Goal: Information Seeking & Learning: Learn about a topic

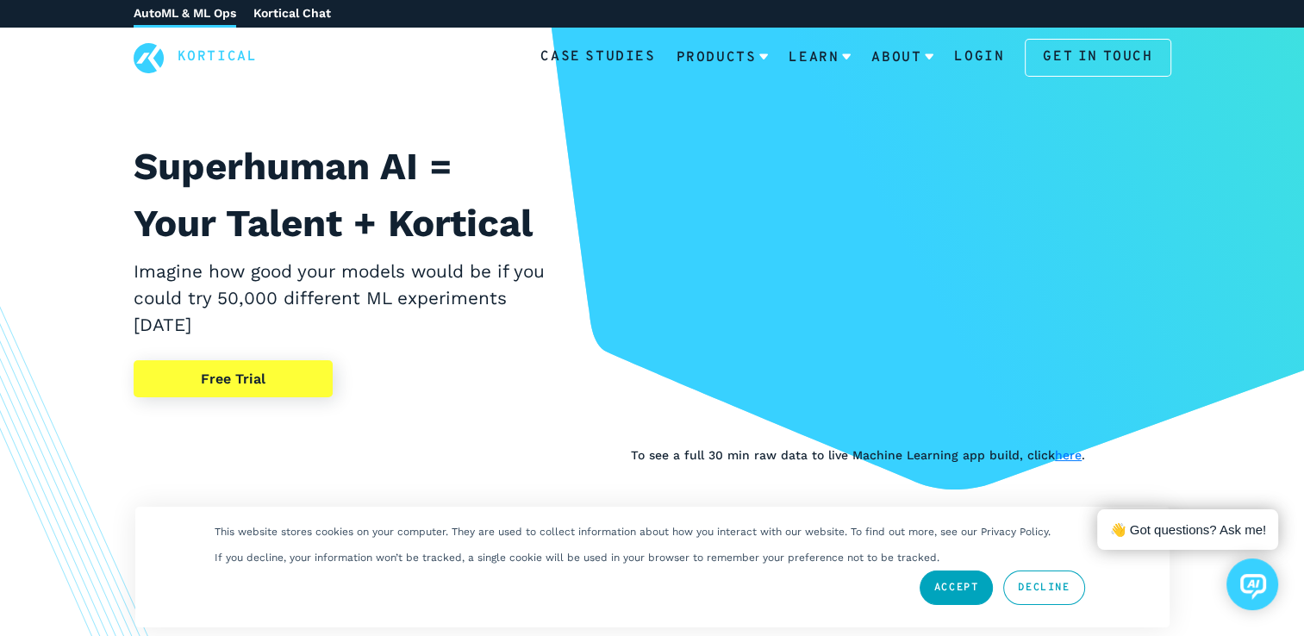
click at [953, 582] on link "Accept" at bounding box center [957, 588] width 74 height 34
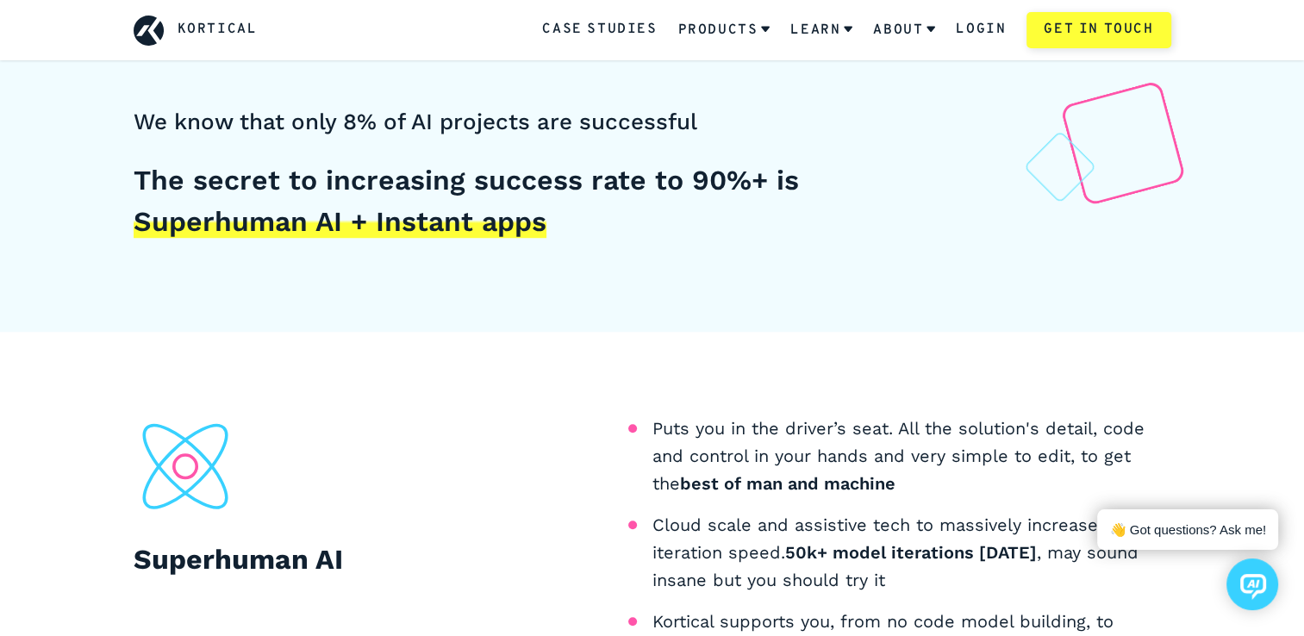
scroll to position [1096, 0]
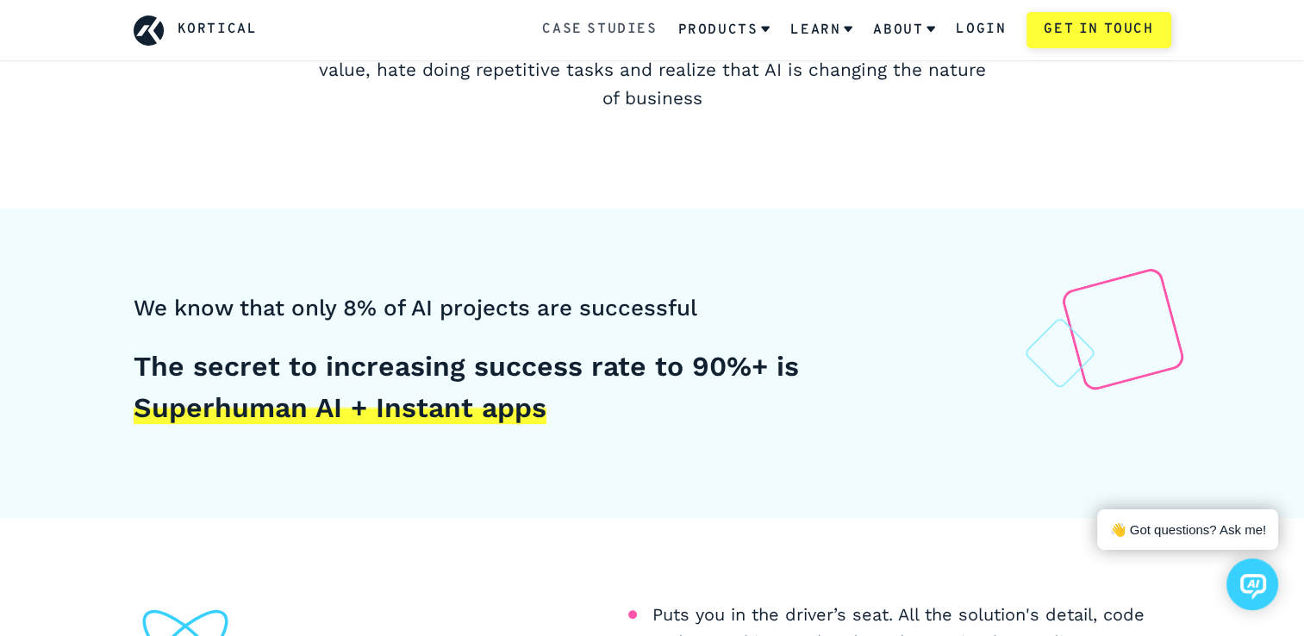
click at [603, 32] on link "Case Studies" at bounding box center [599, 30] width 115 height 22
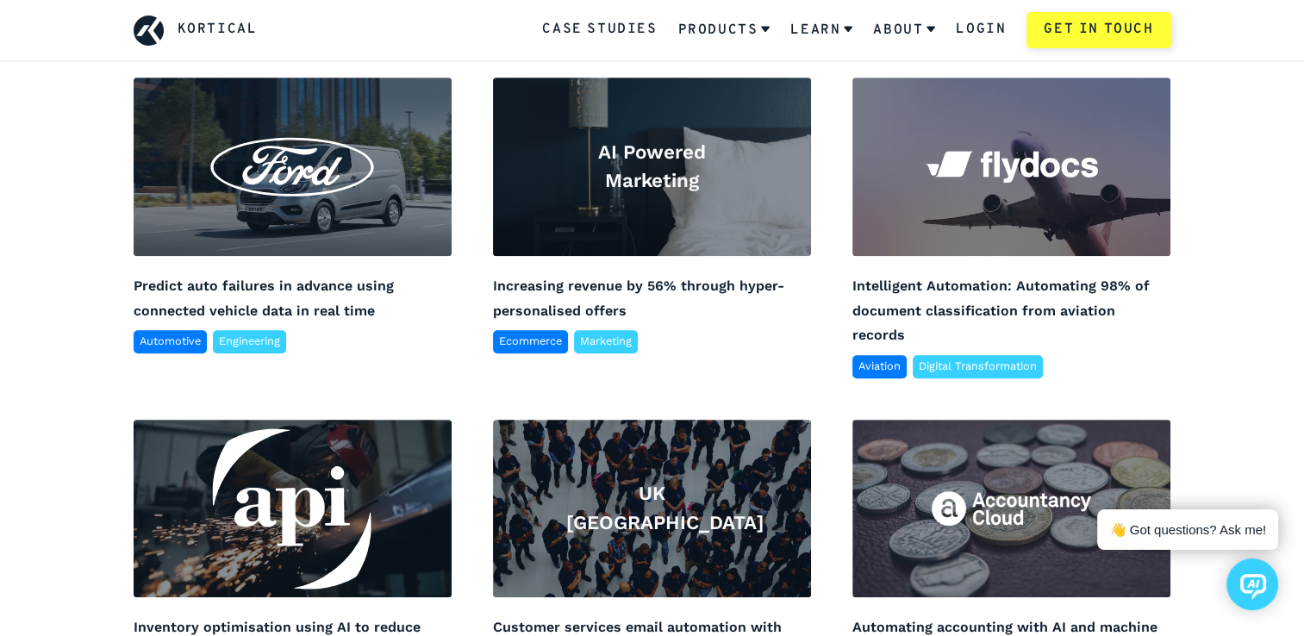
scroll to position [1027, 0]
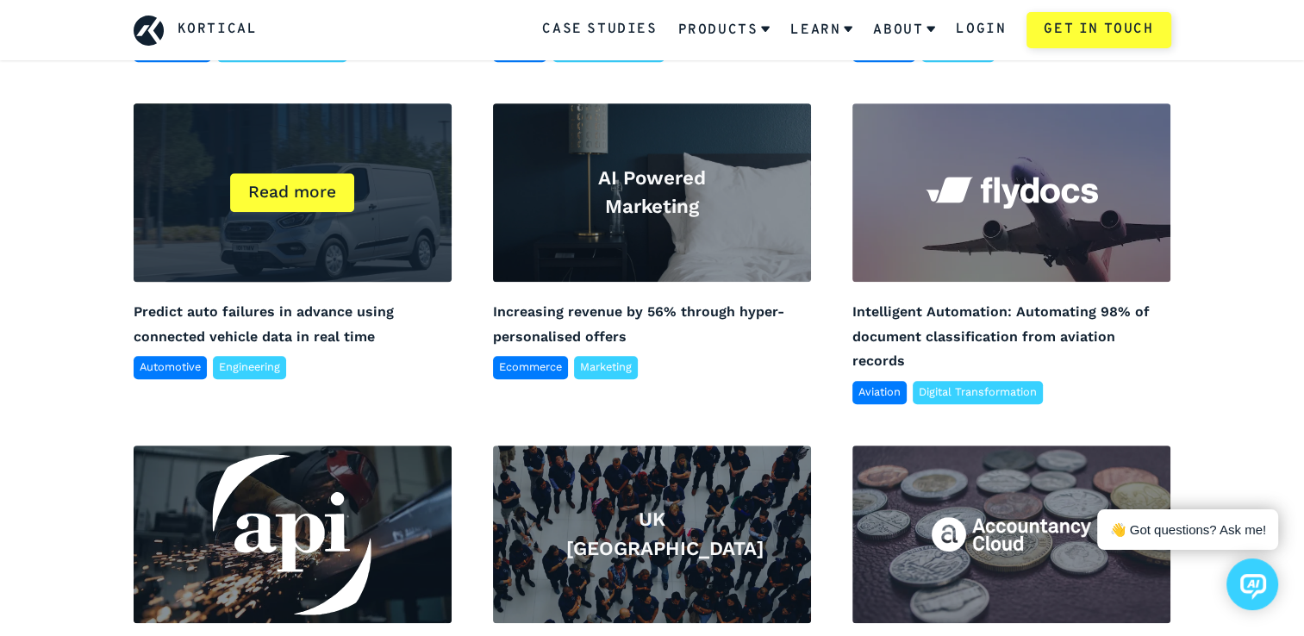
click at [256, 244] on div "Read more" at bounding box center [293, 192] width 318 height 178
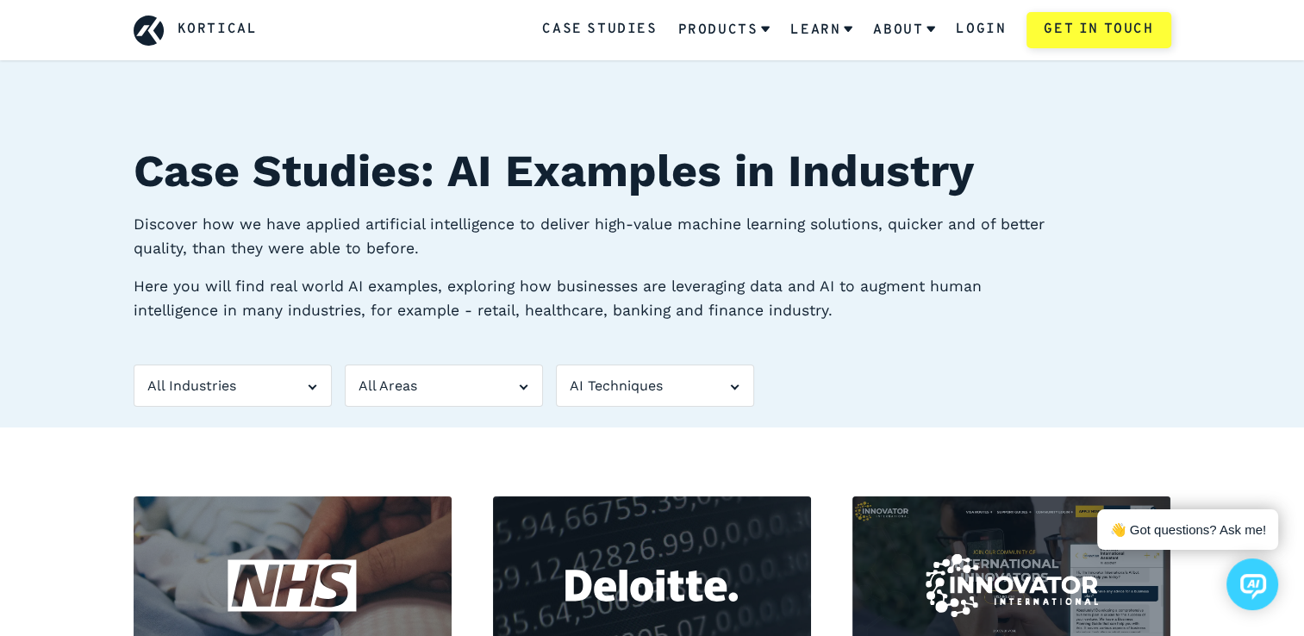
scroll to position [1027, 0]
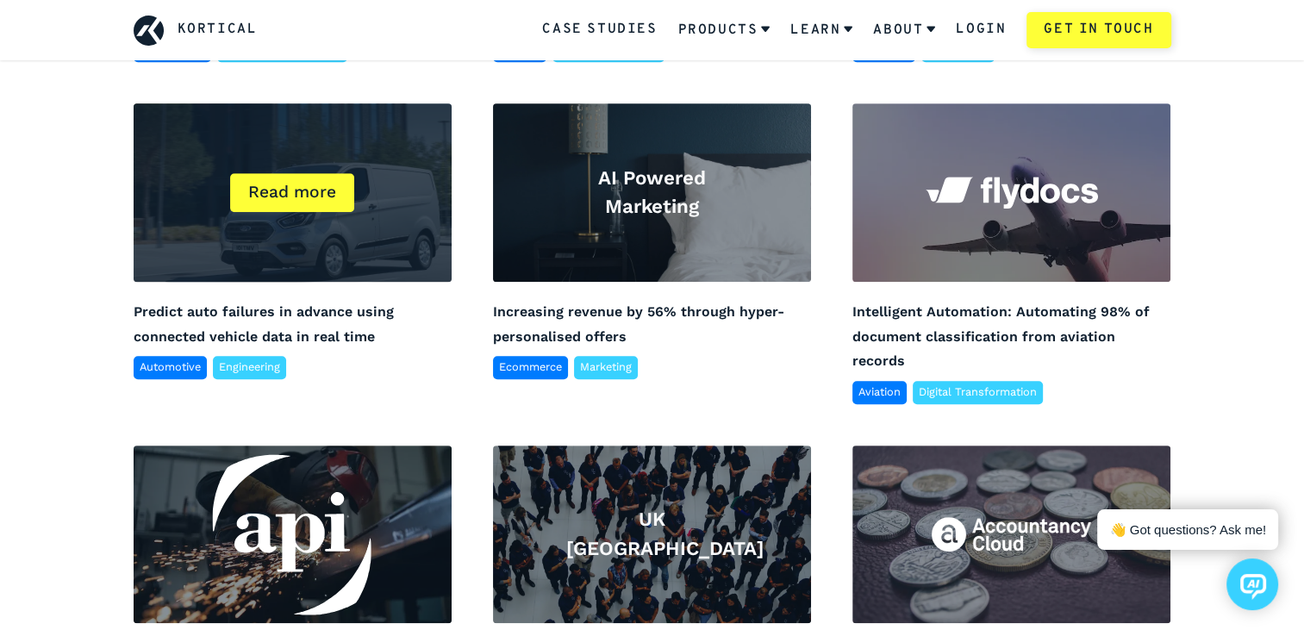
click at [151, 371] on div "Automotive" at bounding box center [170, 367] width 73 height 22
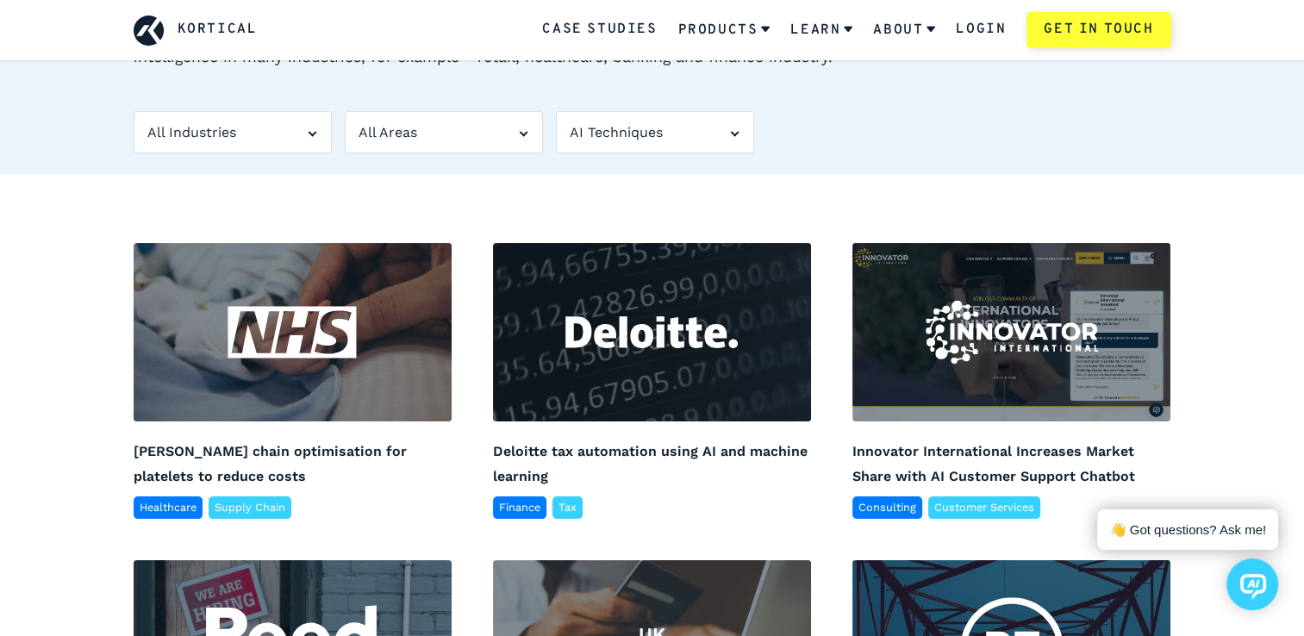
scroll to position [0, 0]
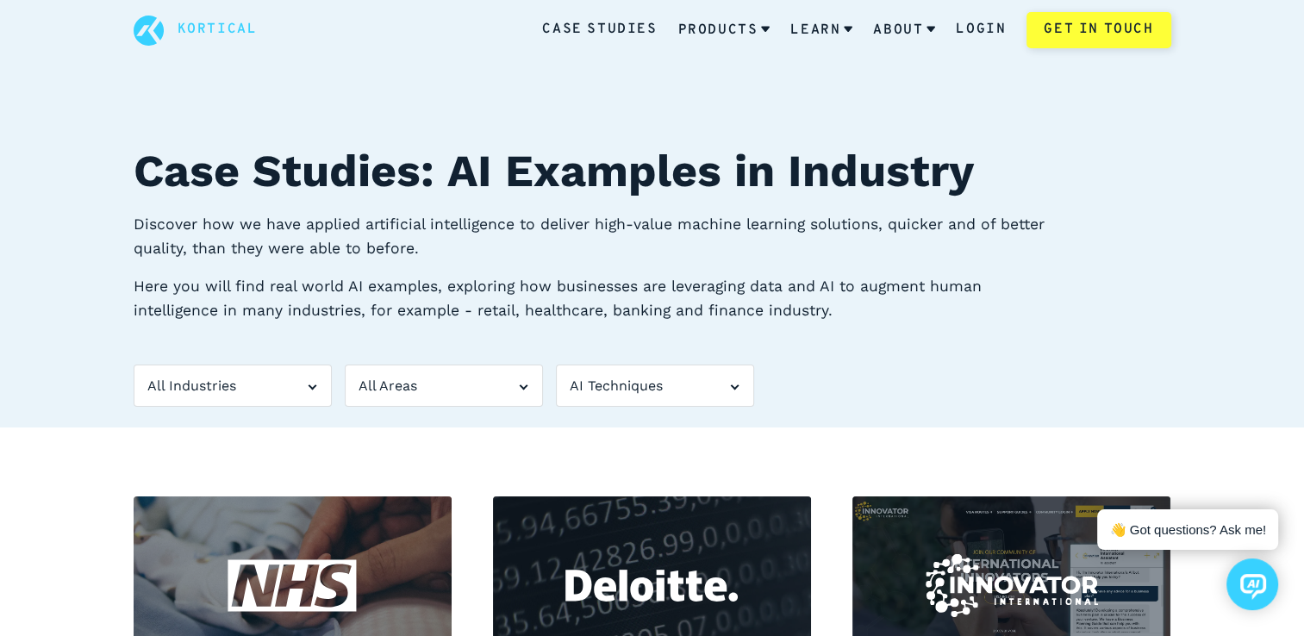
drag, startPoint x: 710, startPoint y: 147, endPoint x: 690, endPoint y: 139, distance: 22.1
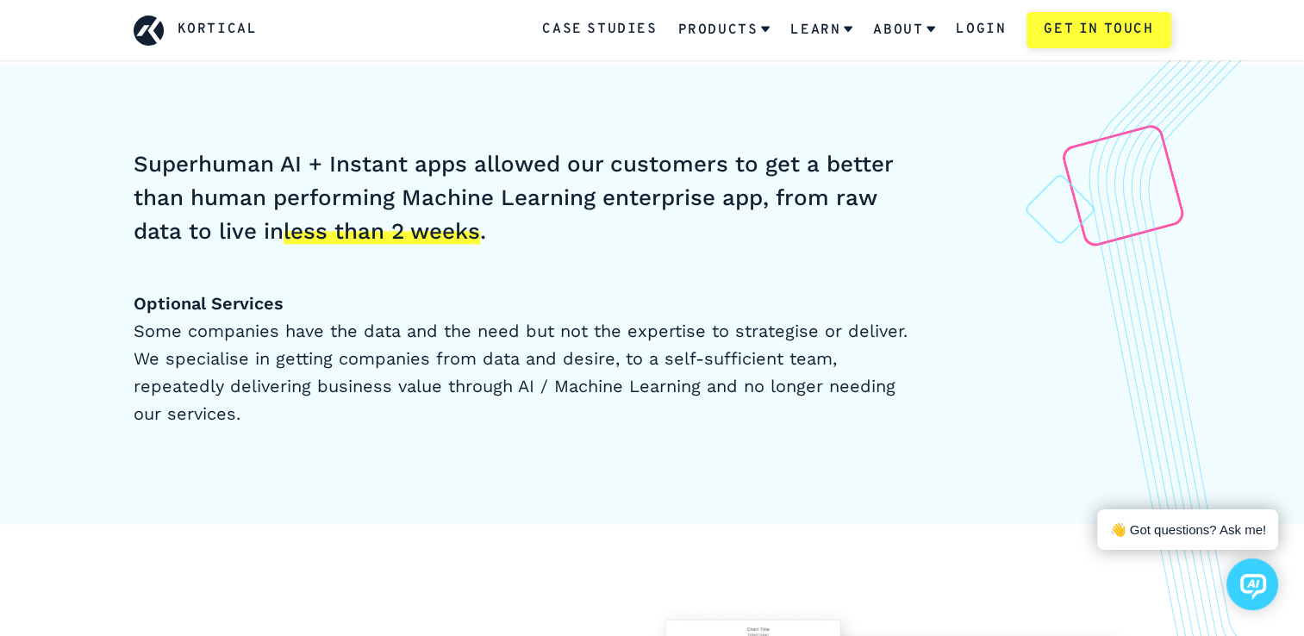
scroll to position [2353, 0]
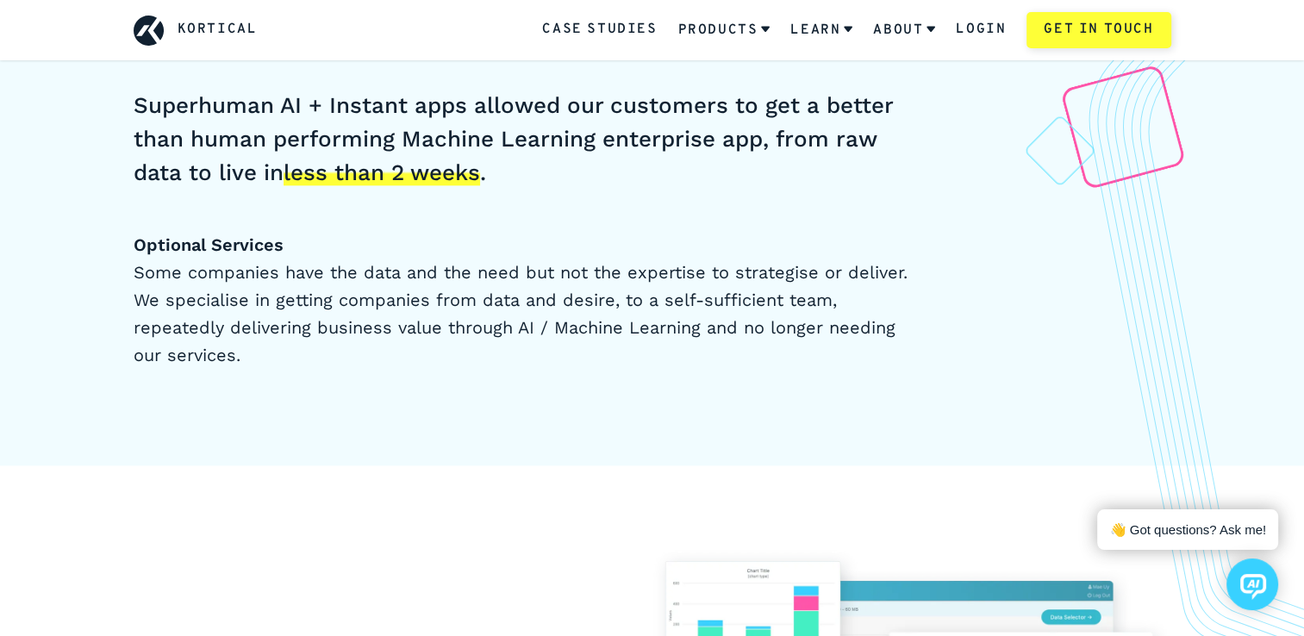
drag, startPoint x: 987, startPoint y: 228, endPoint x: 918, endPoint y: 208, distance: 72.0
